Goal: Communication & Community: Answer question/provide support

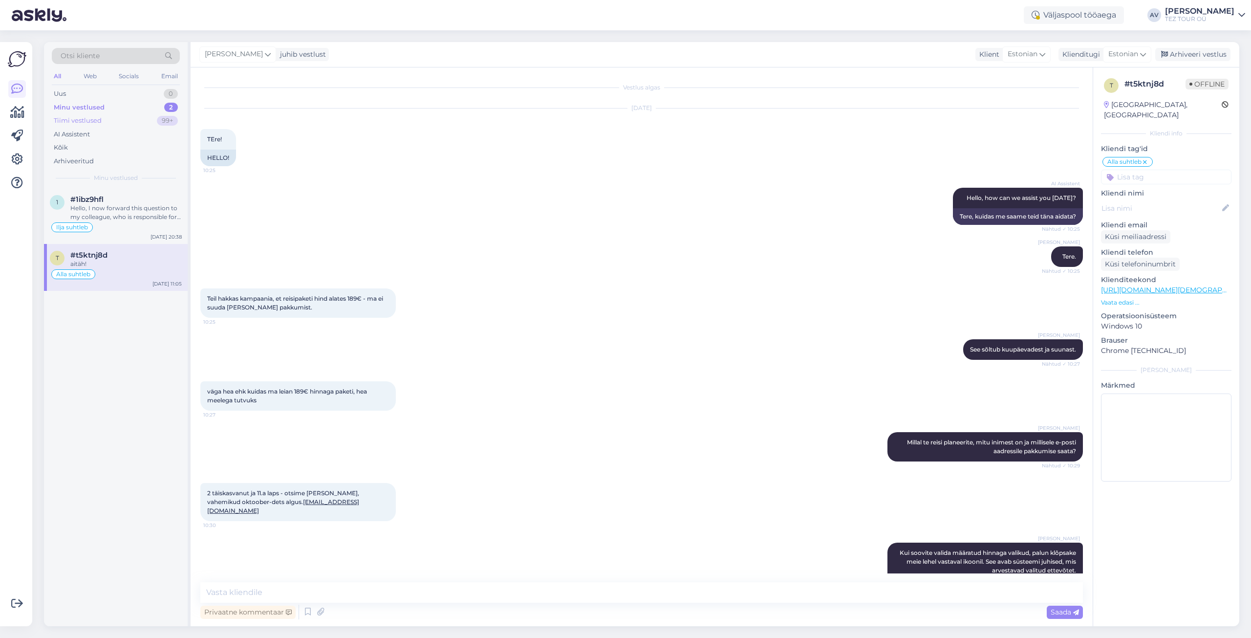
scroll to position [204, 0]
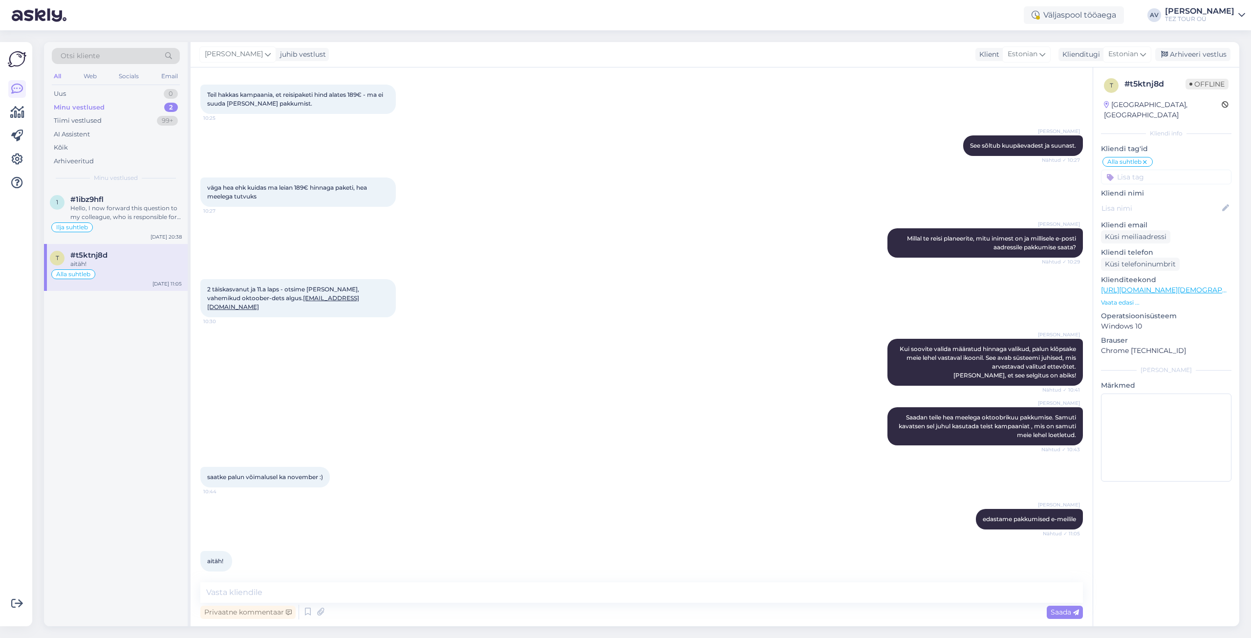
click at [77, 106] on div "Minu vestlused" at bounding box center [79, 108] width 51 height 10
click at [114, 256] on div "#t5ktnj8d" at bounding box center [125, 255] width 111 height 9
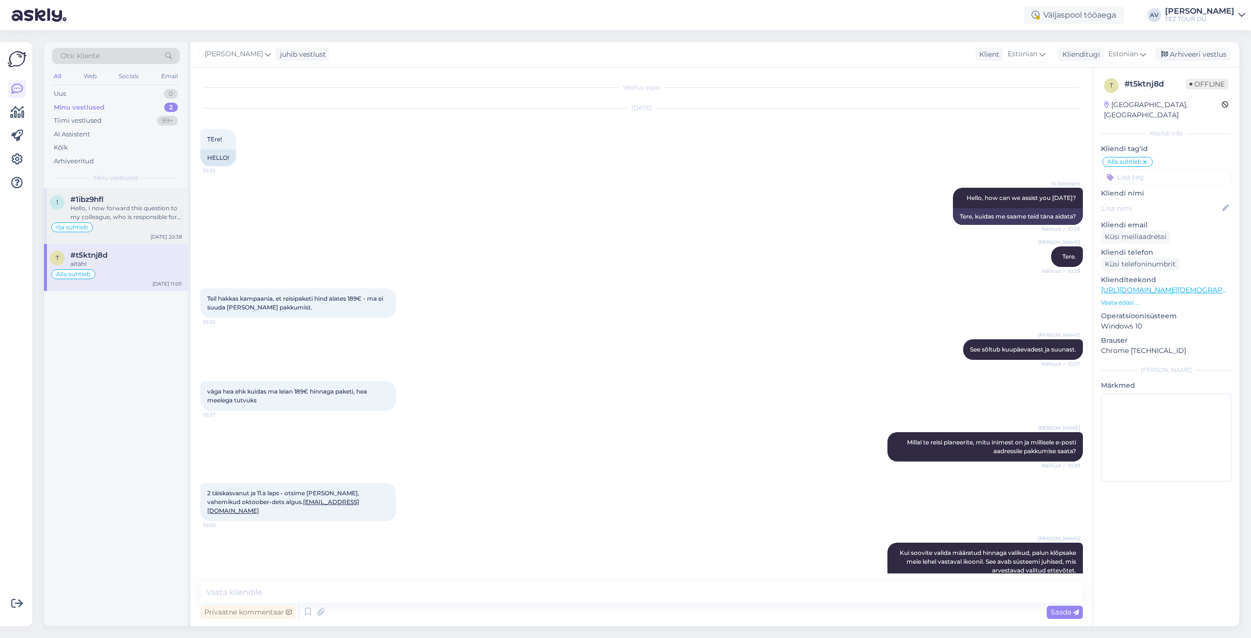
click at [108, 218] on div "Hello, I now forward this question to my colleague, who is responsible for this…" at bounding box center [125, 213] width 111 height 18
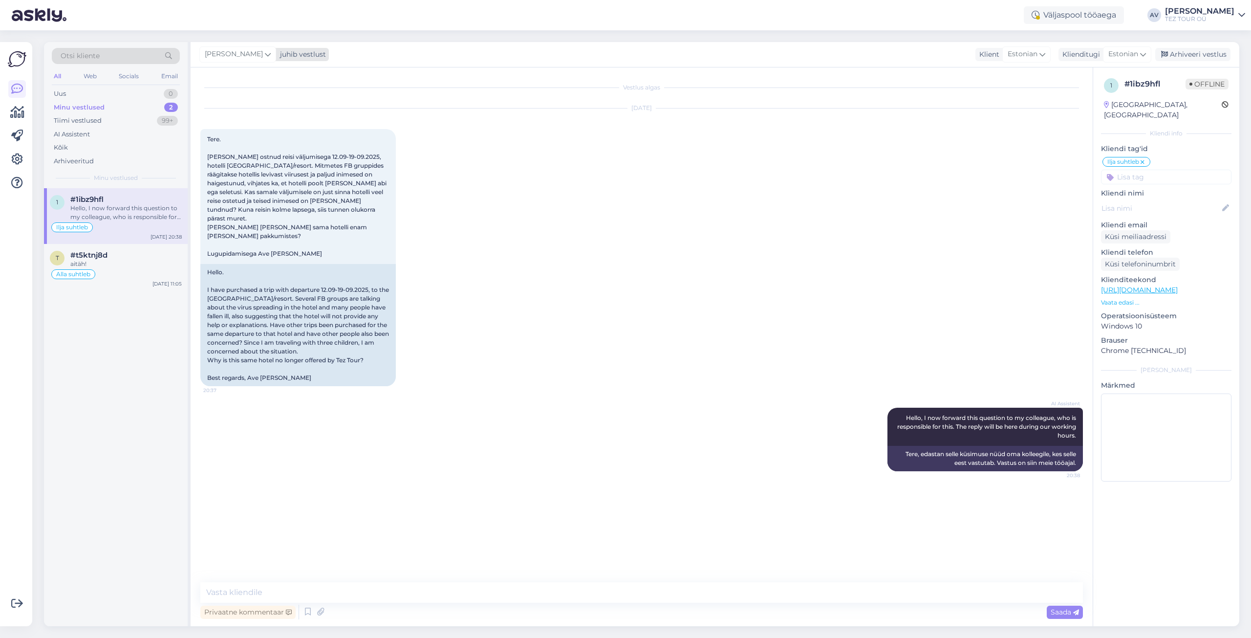
click at [265, 52] on icon at bounding box center [268, 54] width 6 height 11
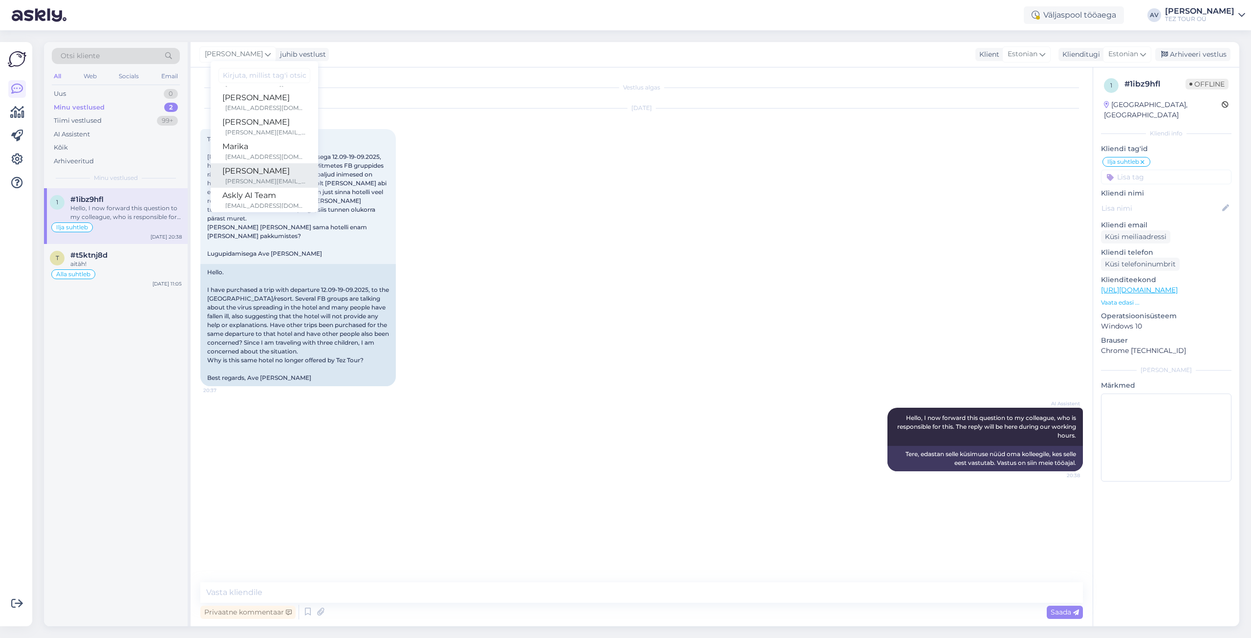
scroll to position [147, 0]
click at [251, 175] on div "[PERSON_NAME]" at bounding box center [264, 171] width 84 height 12
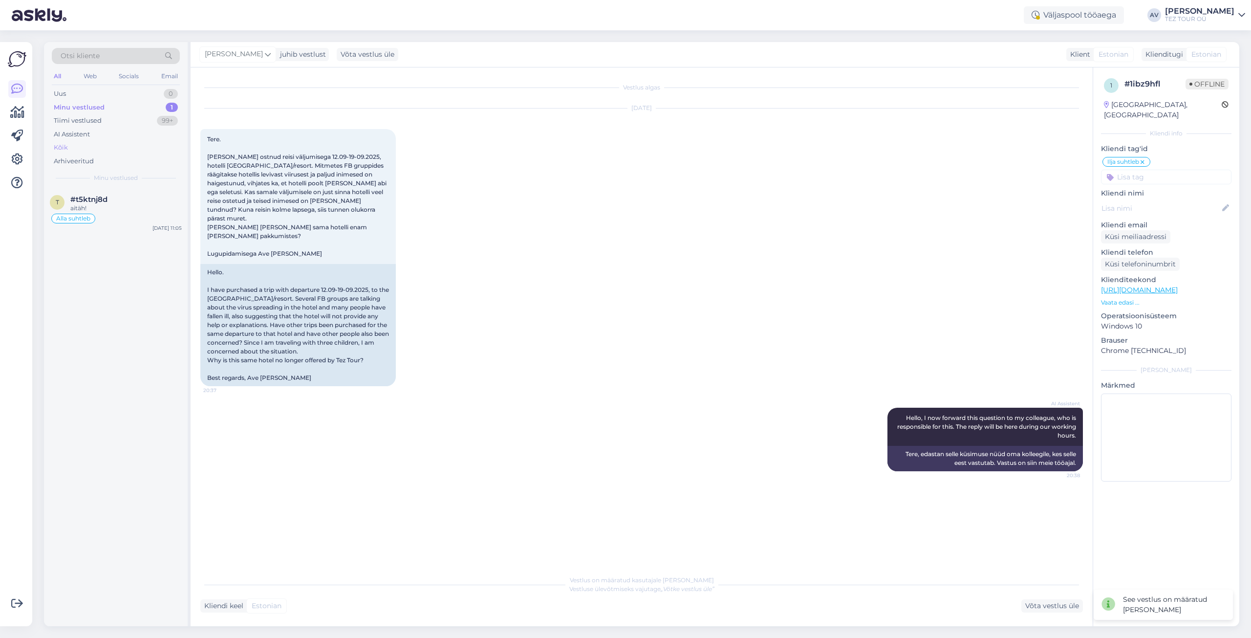
click at [65, 144] on div "Kõik" at bounding box center [61, 148] width 14 height 10
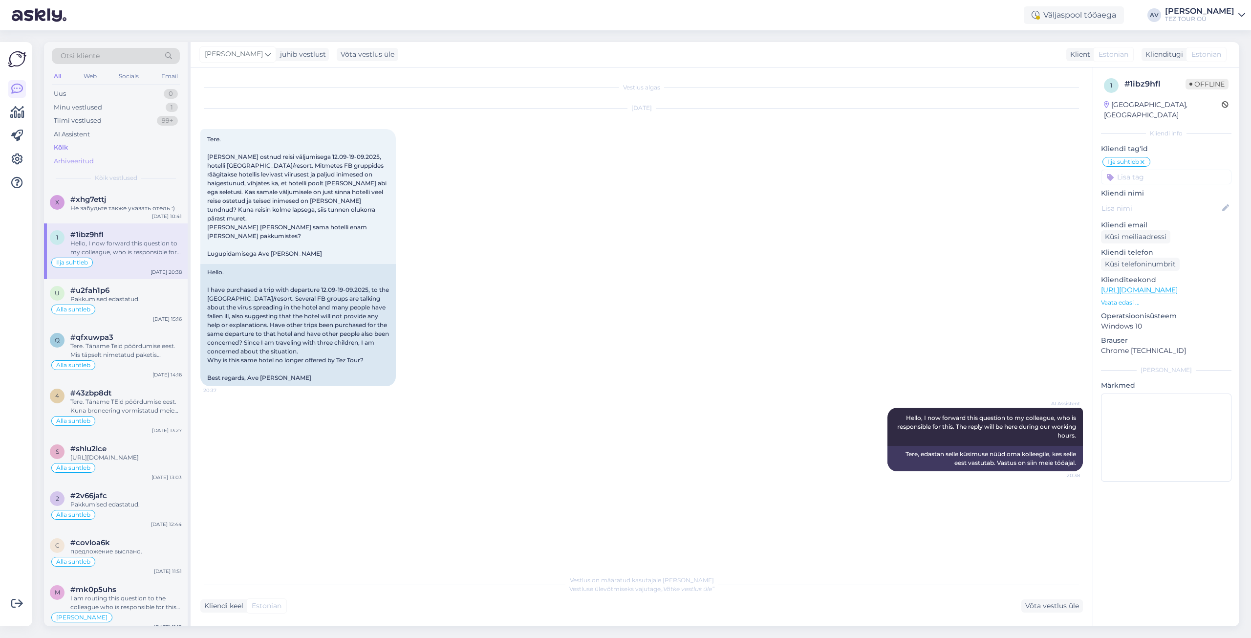
click at [70, 163] on div "Arhiveeritud" at bounding box center [74, 161] width 40 height 10
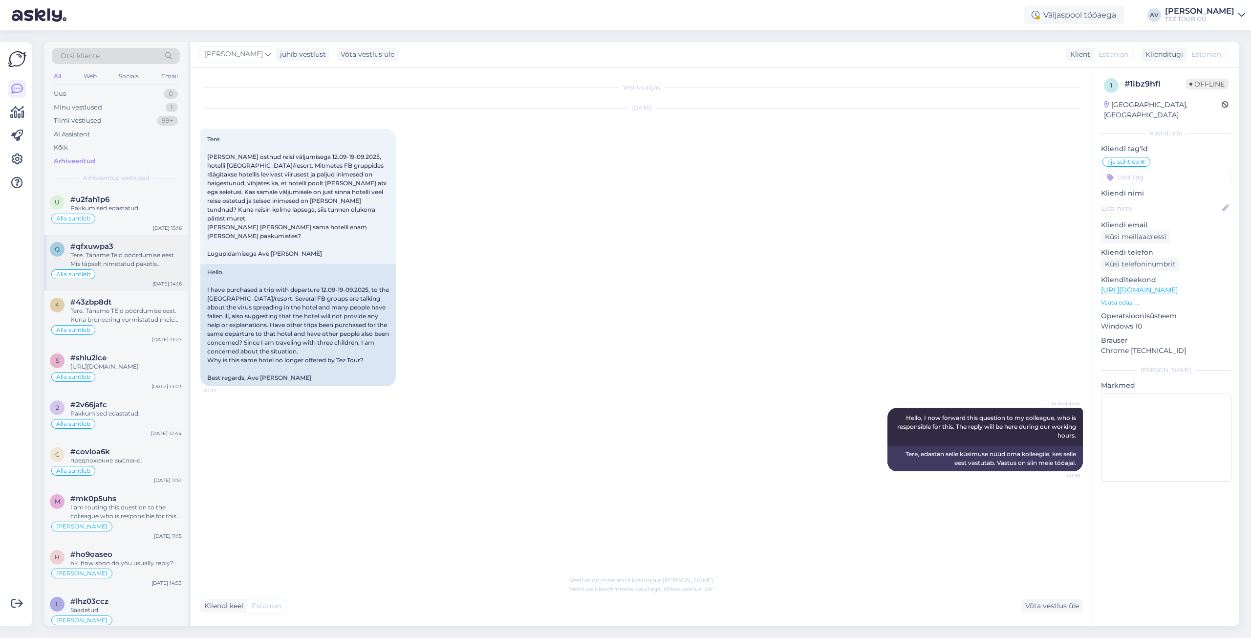
click at [119, 262] on div "Tere. Täname Teid pöördumise eest. Mis täpselt nimetatud paketis sisaldub, saab…" at bounding box center [125, 260] width 111 height 18
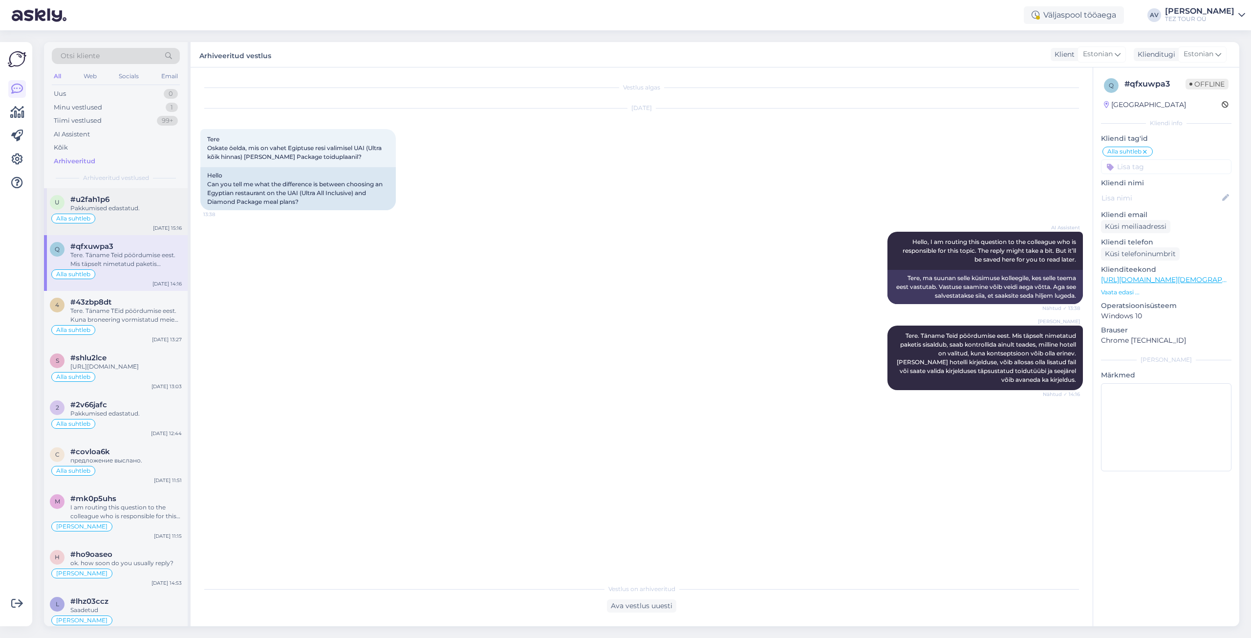
click at [131, 217] on div "Alla suhtleb" at bounding box center [116, 219] width 132 height 12
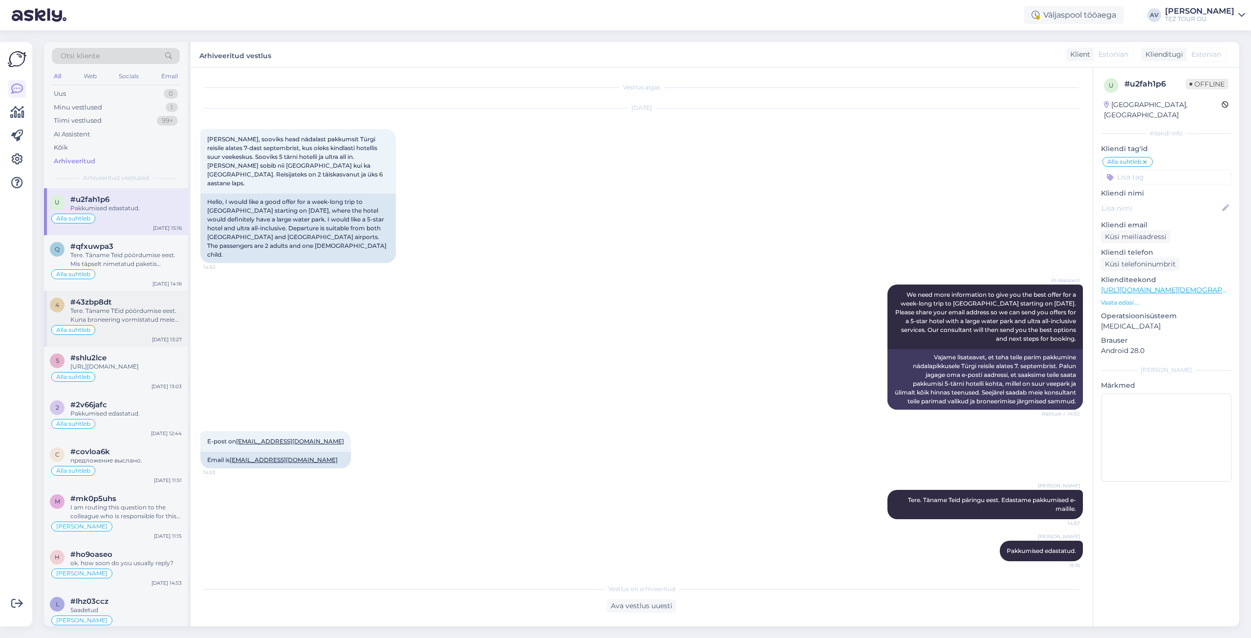
click at [119, 311] on div "Tere. Täname TEid pöördumise eest. Kuna broneering vormistatud meie online süst…" at bounding box center [125, 315] width 111 height 18
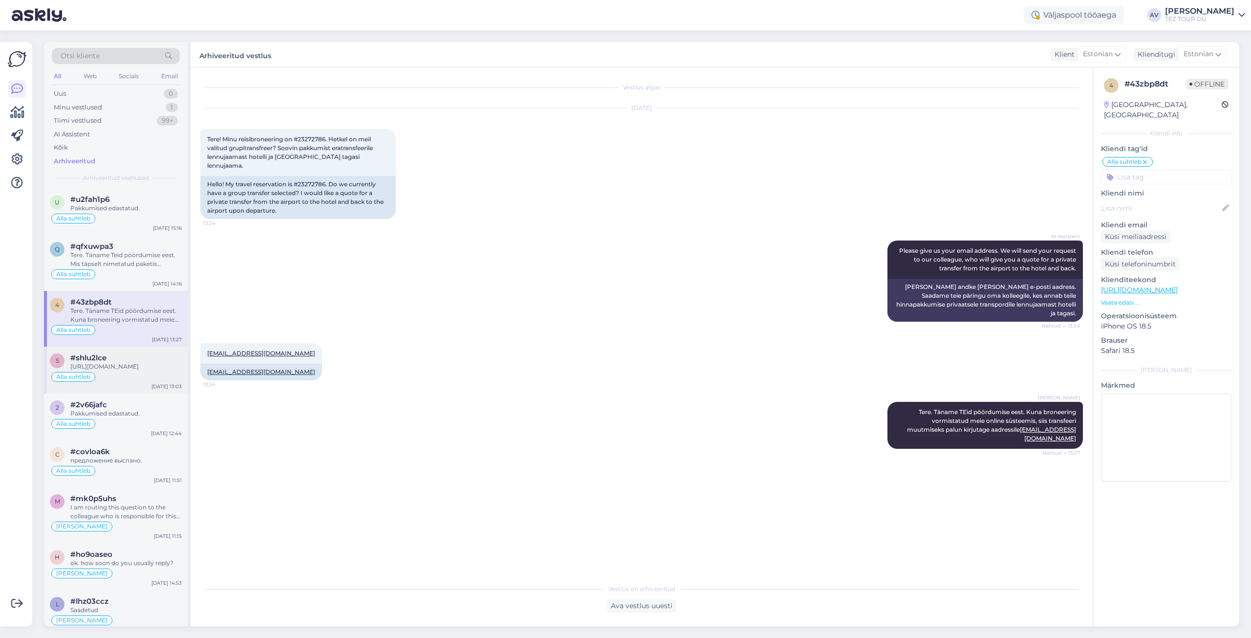
click at [124, 362] on div "#shlu2lce" at bounding box center [125, 357] width 111 height 9
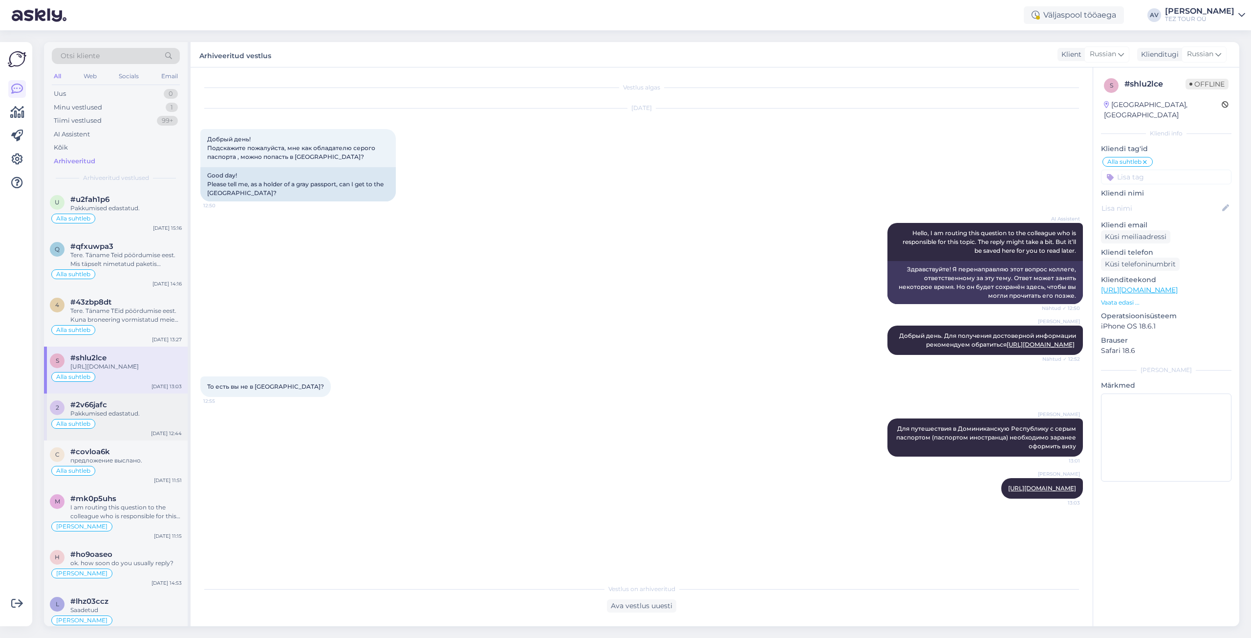
click at [124, 409] on div "#2v66jafc" at bounding box center [125, 404] width 111 height 9
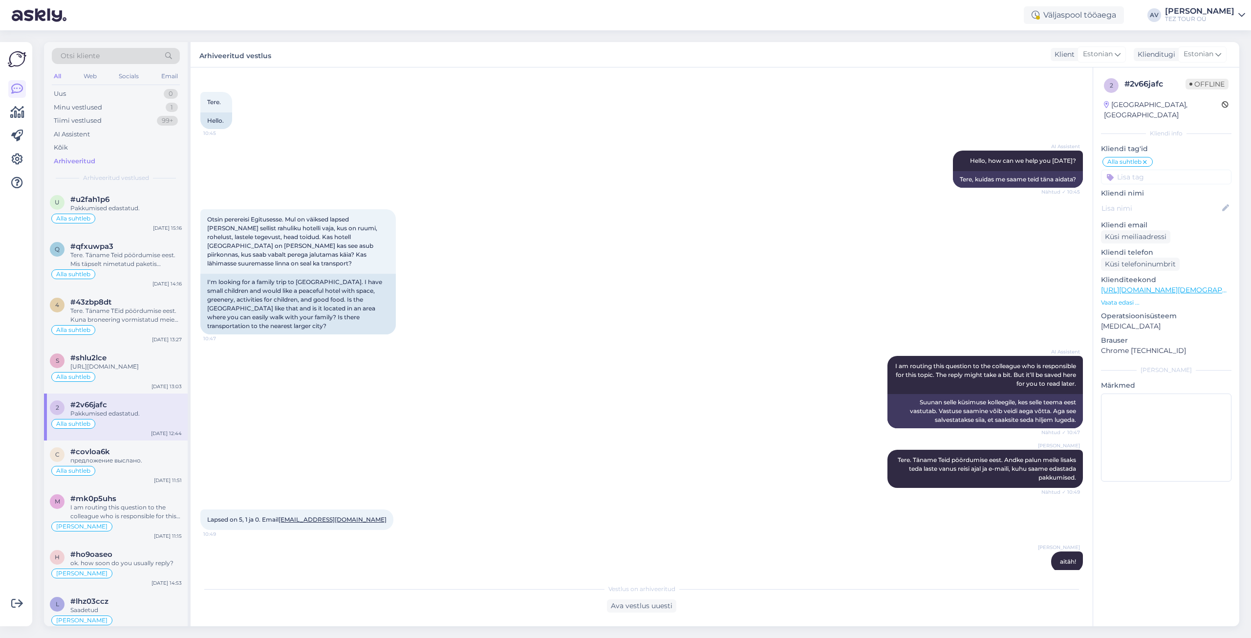
scroll to position [0, 0]
